Goal: Task Accomplishment & Management: Use online tool/utility

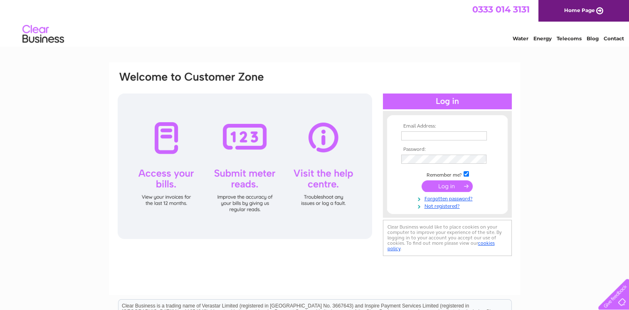
type input "office@thearchinn.co.uk"
click at [456, 185] on input "submit" at bounding box center [447, 187] width 51 height 12
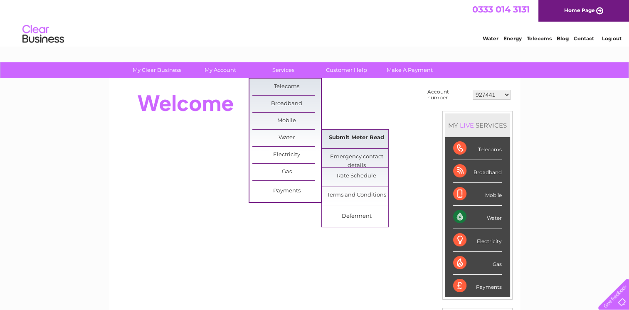
click at [335, 141] on link "Submit Meter Read" at bounding box center [356, 138] width 69 height 17
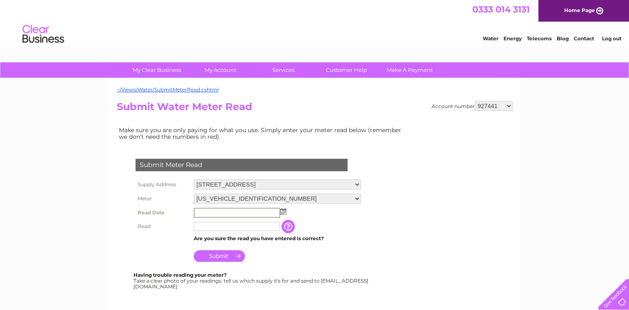
click at [251, 212] on input "text" at bounding box center [237, 213] width 87 height 10
click at [288, 208] on td at bounding box center [277, 212] width 171 height 13
click at [285, 211] on img at bounding box center [283, 211] width 6 height 7
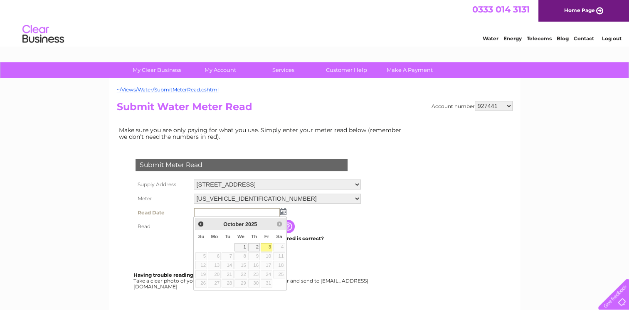
click at [268, 247] on link "3" at bounding box center [267, 247] width 12 height 8
type input "2025/10/03"
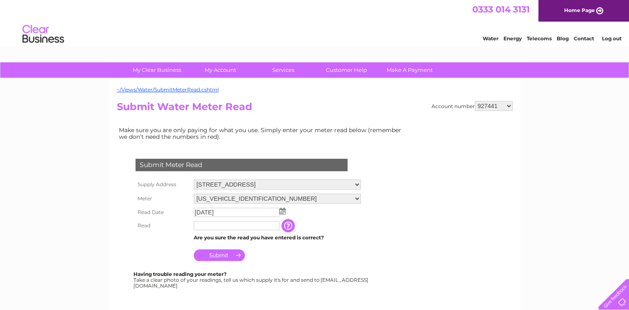
click at [240, 228] on input "text" at bounding box center [237, 225] width 86 height 9
type input "15117"
click at [225, 255] on input "Submit" at bounding box center [219, 256] width 51 height 12
